Goal: Check status: Check status

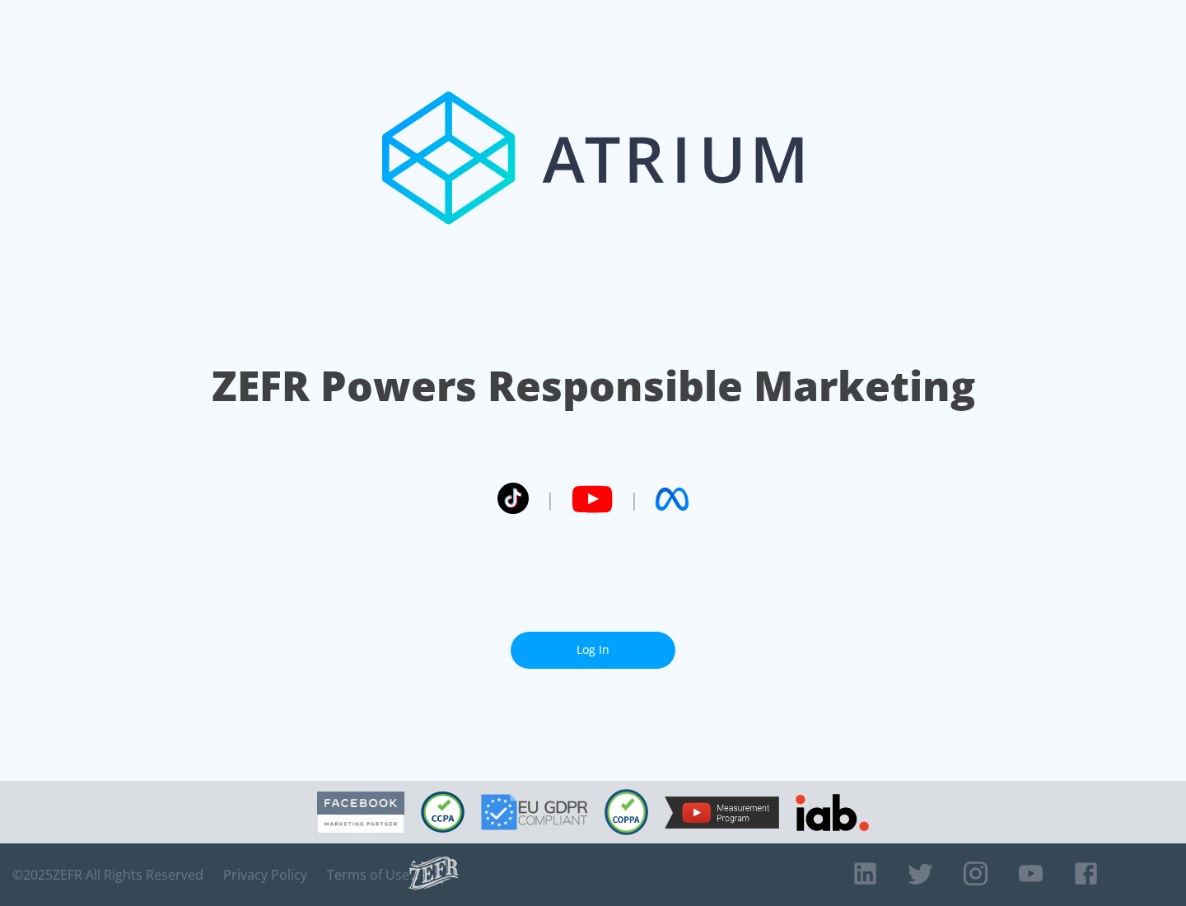
click at [593, 650] on link "Log In" at bounding box center [592, 649] width 165 height 37
